Goal: Transaction & Acquisition: Purchase product/service

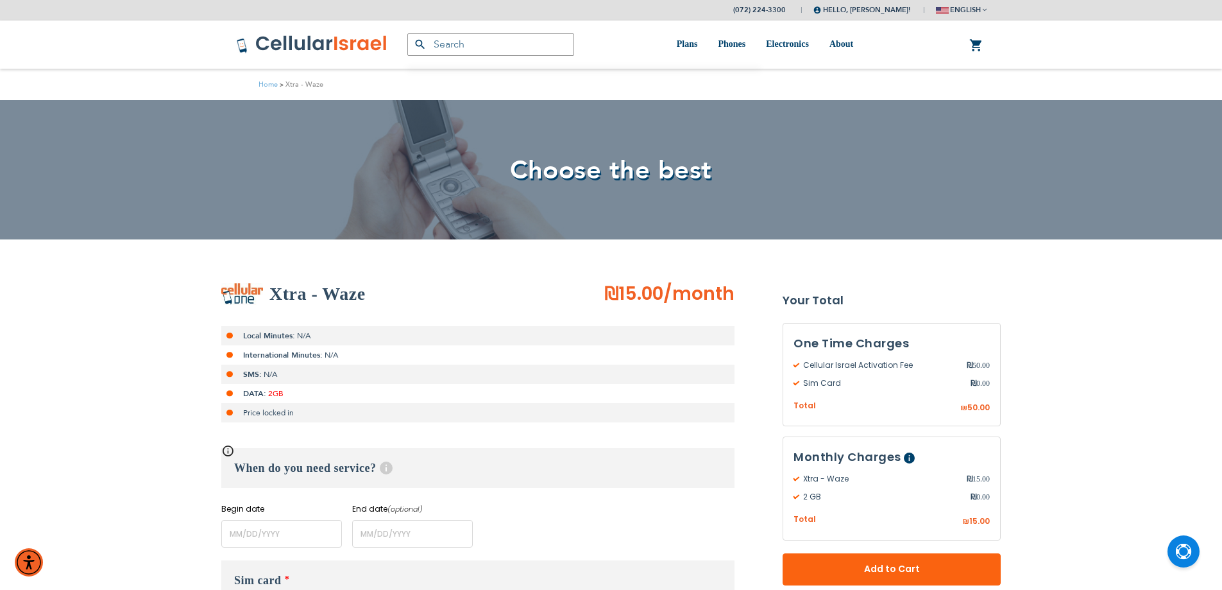
scroll to position [257, 0]
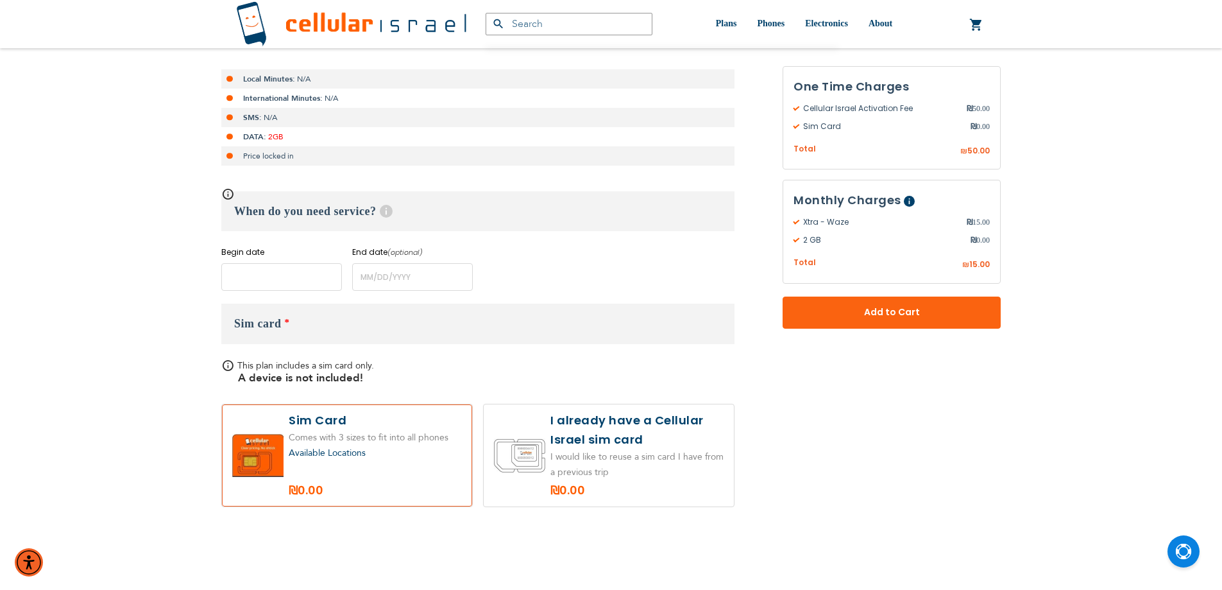
click at [272, 286] on input "name" at bounding box center [281, 277] width 121 height 28
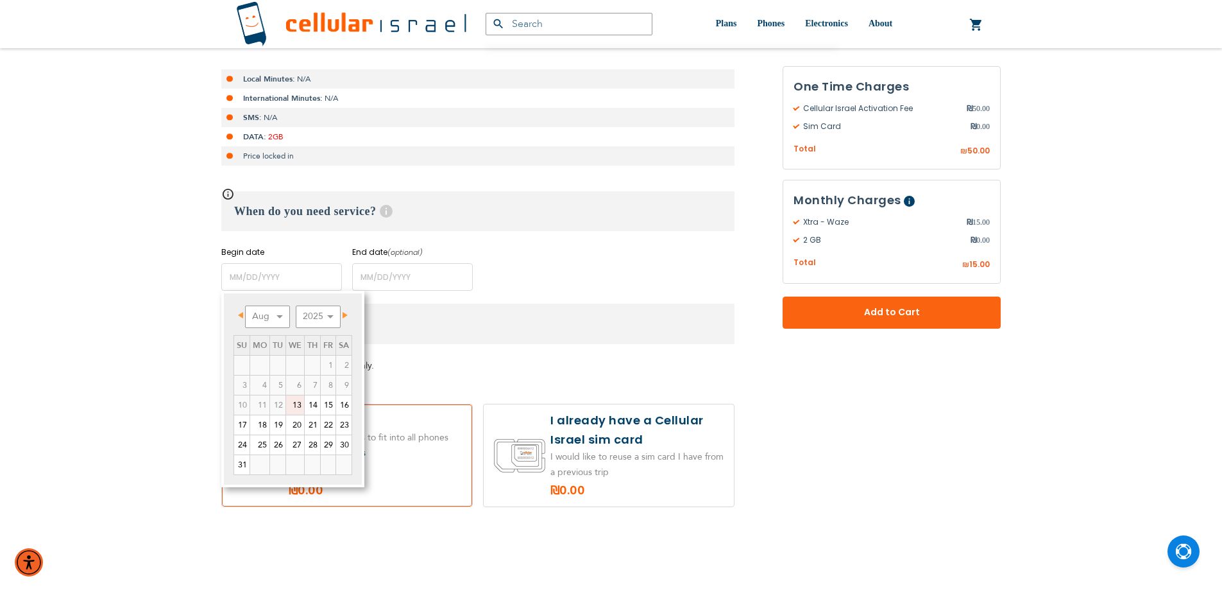
click at [298, 408] on link "13" at bounding box center [295, 404] width 18 height 19
type input "[DATE]"
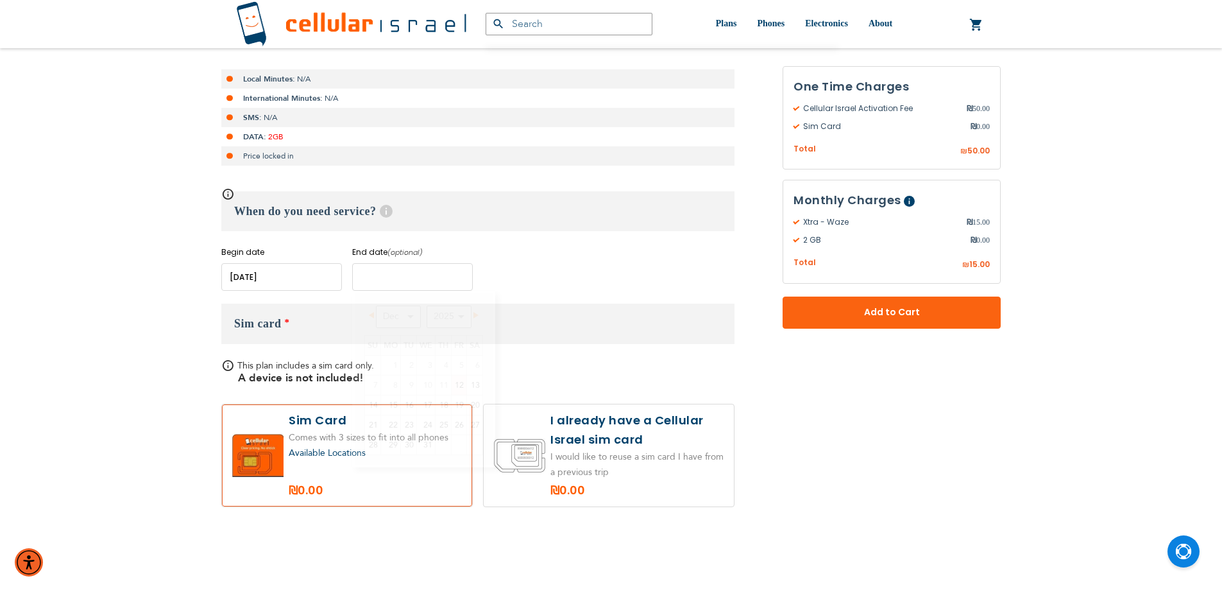
click at [386, 284] on input "name" at bounding box center [412, 277] width 121 height 28
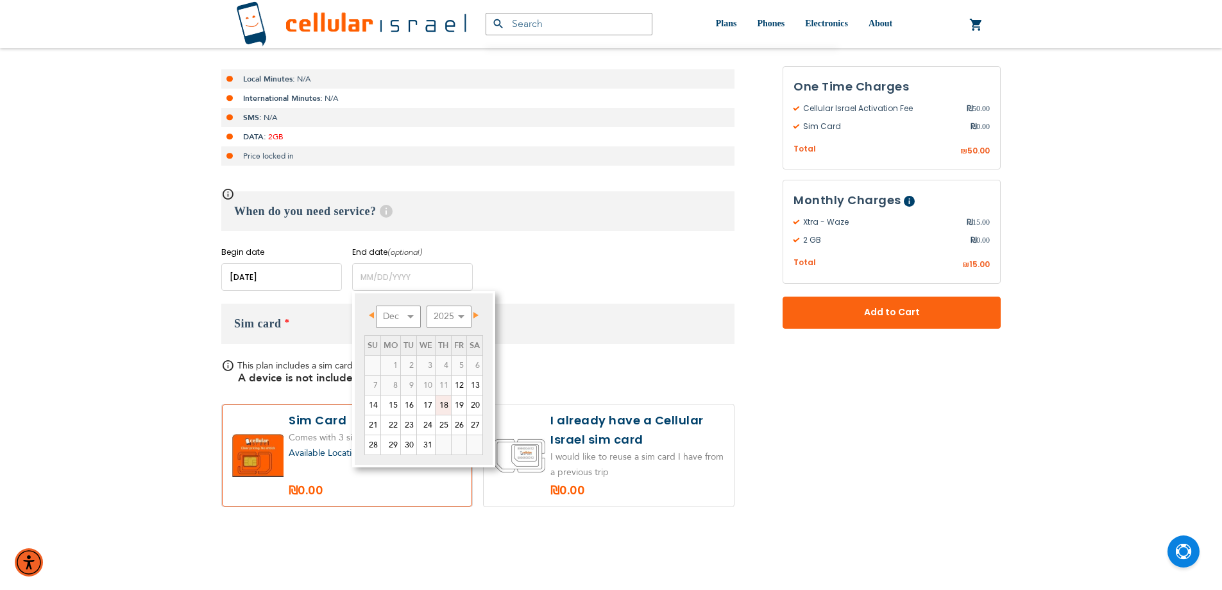
click at [442, 402] on link "18" at bounding box center [443, 404] width 15 height 19
type input "[DATE]"
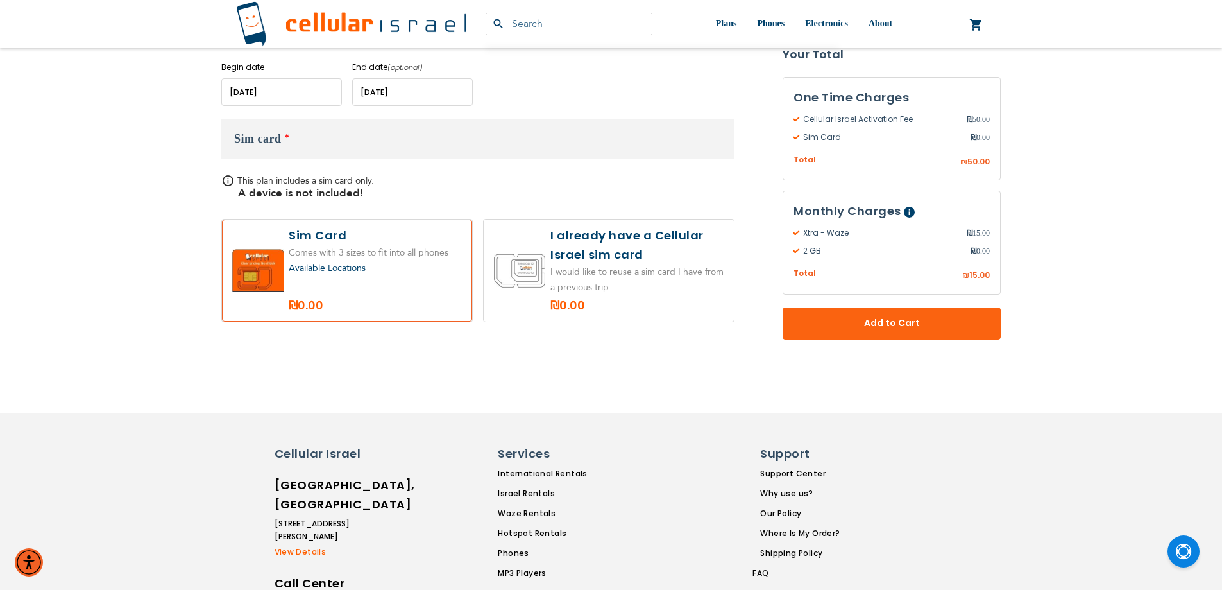
scroll to position [449, 0]
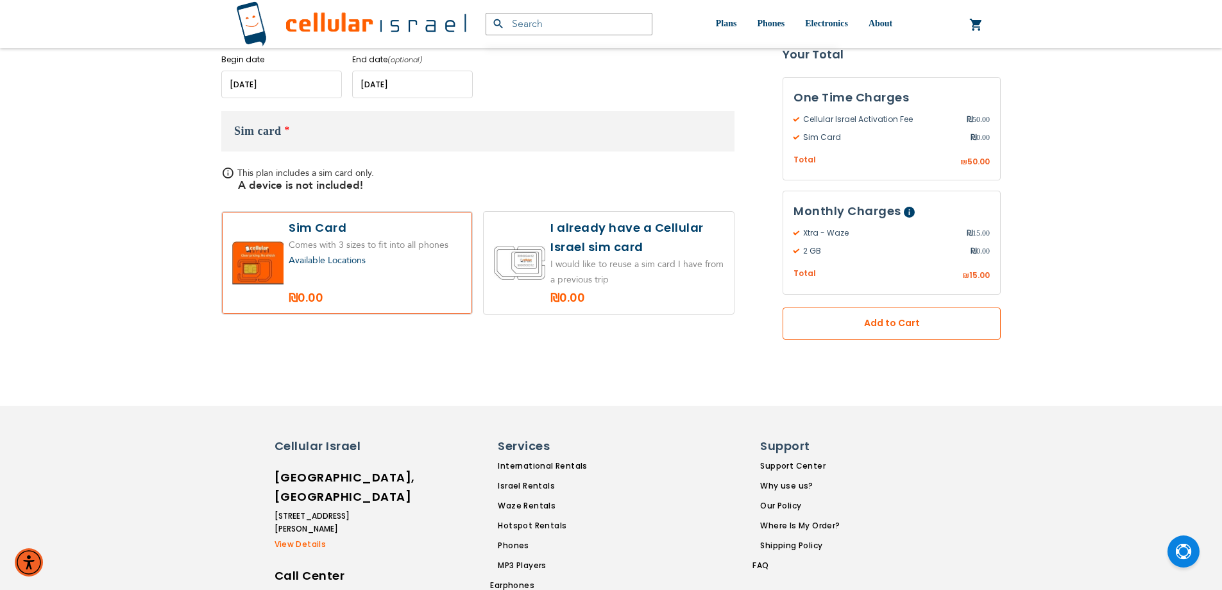
click at [819, 321] on button "Add to Cart" at bounding box center [892, 323] width 218 height 32
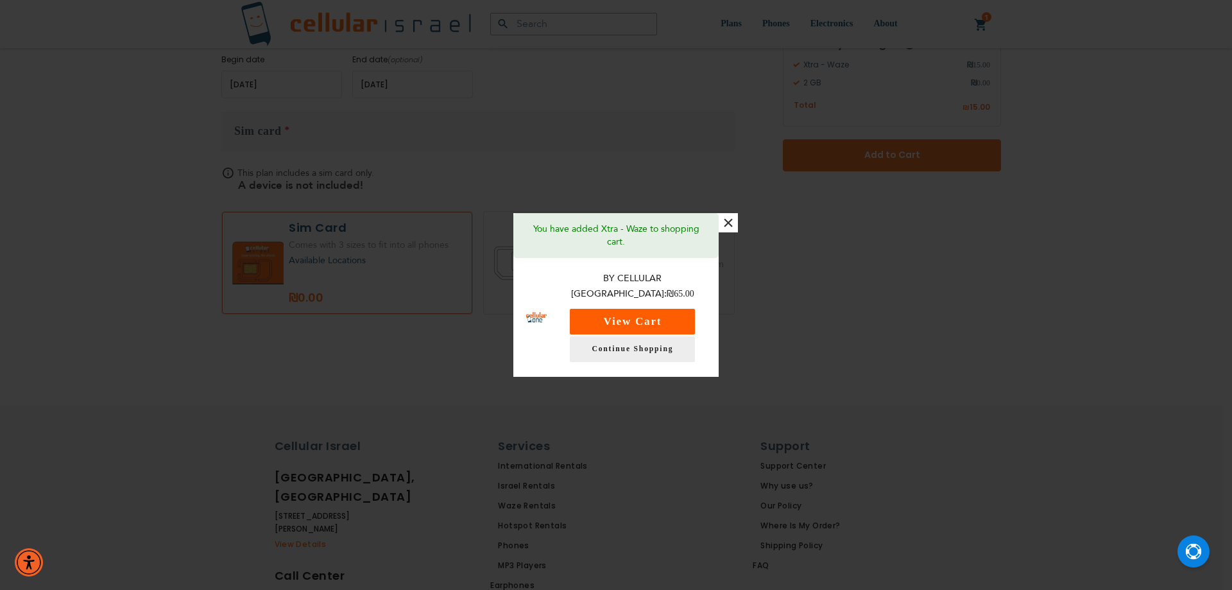
click at [596, 314] on button "View Cart" at bounding box center [632, 322] width 125 height 26
